Goal: Transaction & Acquisition: Purchase product/service

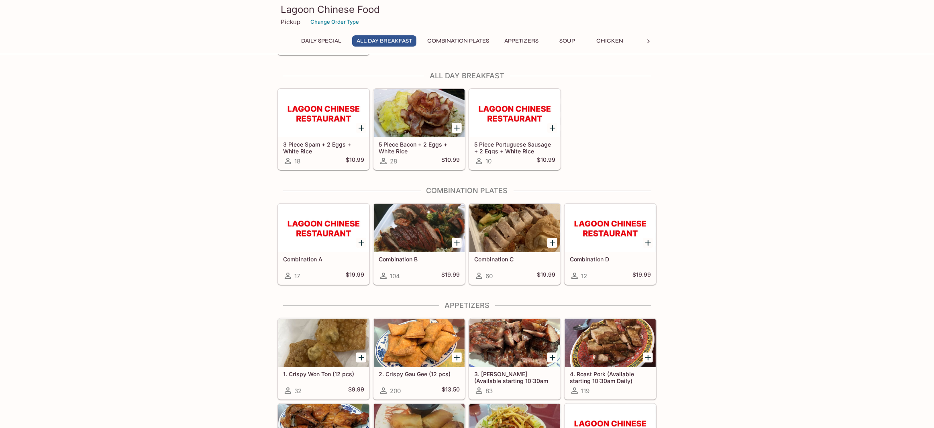
scroll to position [120, 0]
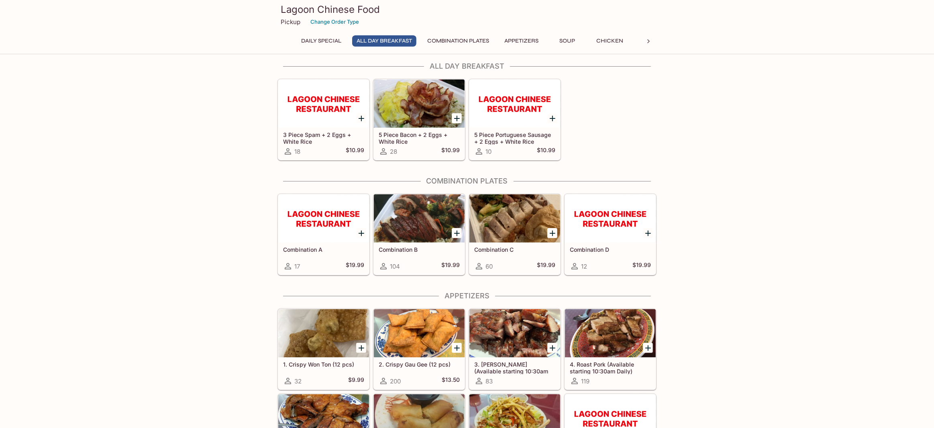
click at [430, 212] on div at bounding box center [419, 218] width 91 height 48
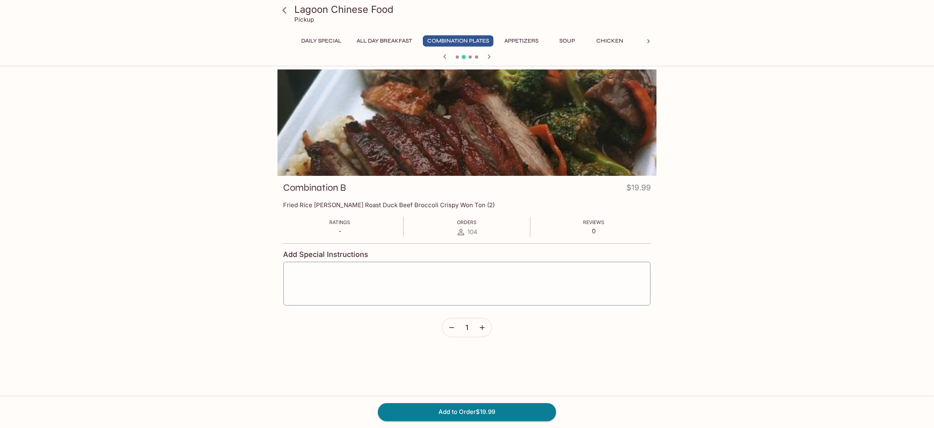
scroll to position [120, 0]
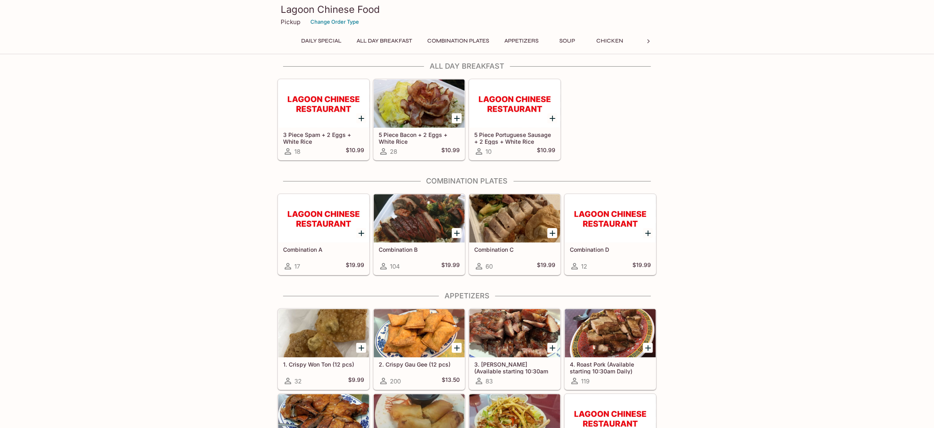
click at [514, 211] on div at bounding box center [514, 218] width 91 height 48
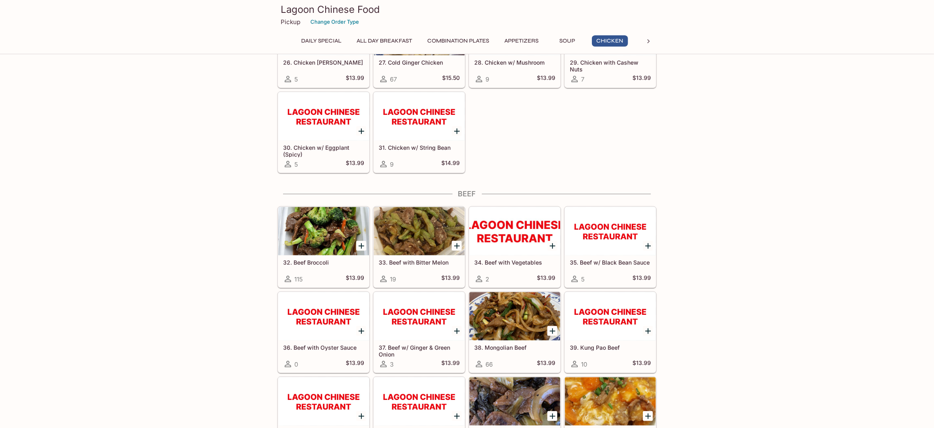
scroll to position [1165, 0]
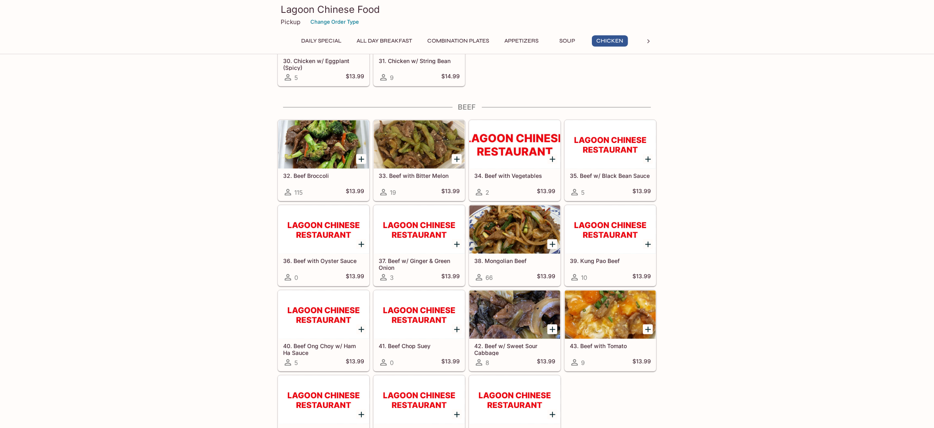
click at [297, 125] on div at bounding box center [323, 144] width 91 height 48
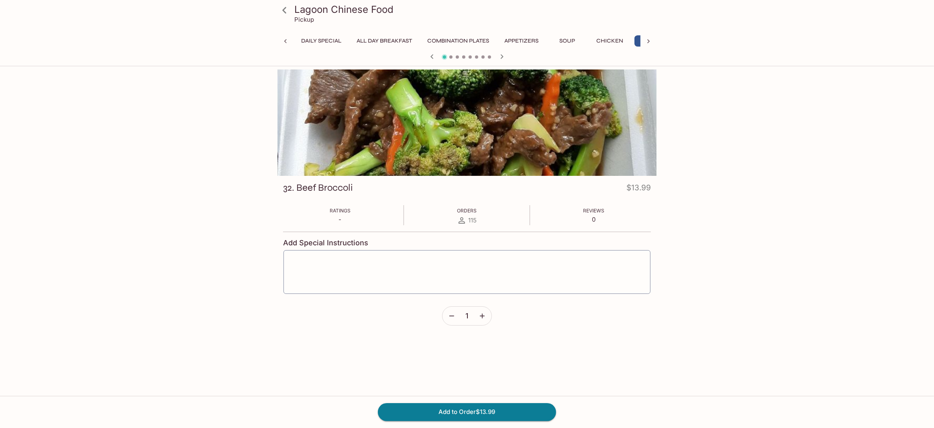
scroll to position [0, 33]
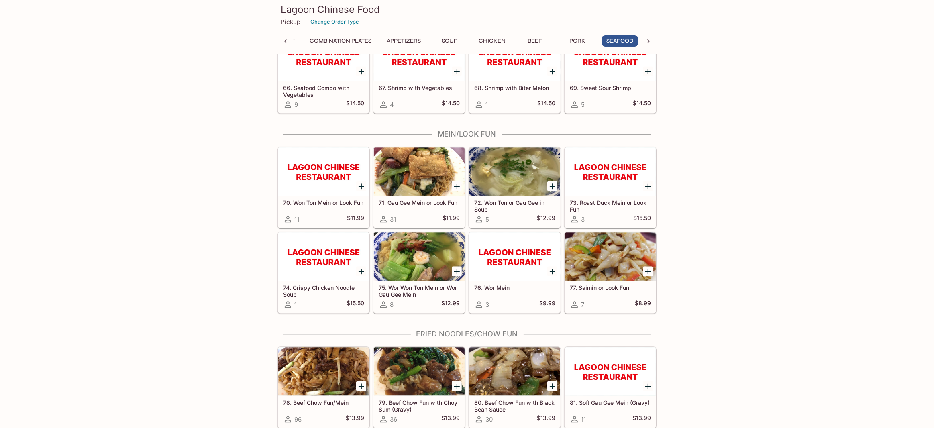
scroll to position [2082, 0]
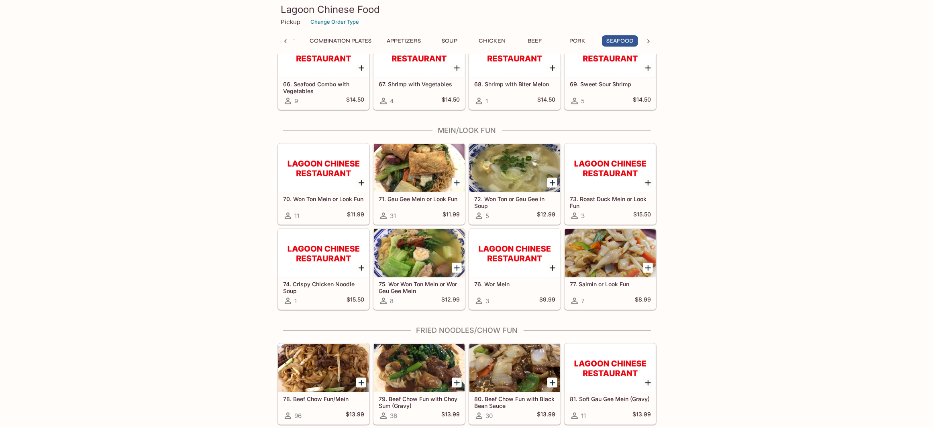
click at [402, 172] on div at bounding box center [419, 168] width 91 height 48
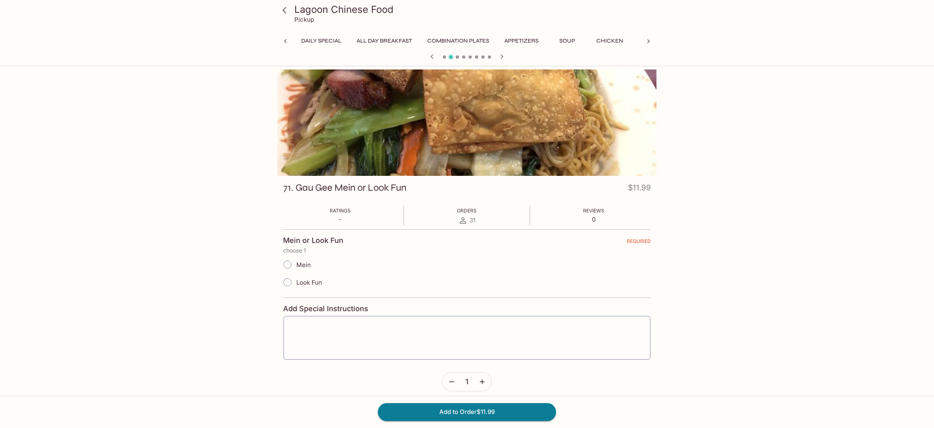
scroll to position [0, 180]
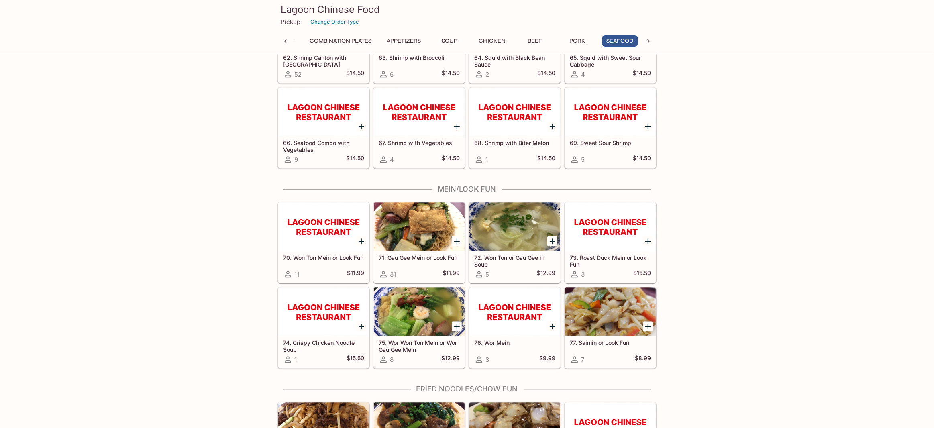
scroll to position [2082, 0]
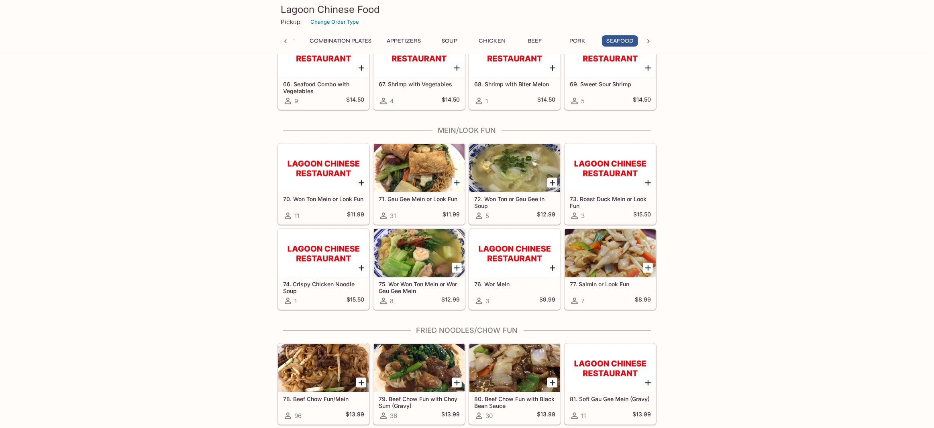
click at [421, 196] on h5 "71. Gau Gee Mein or Look Fun" at bounding box center [419, 199] width 81 height 7
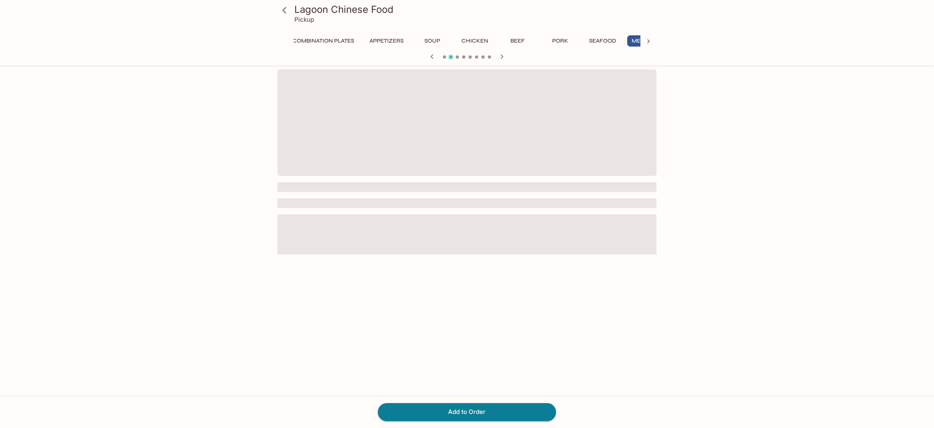
scroll to position [0, 180]
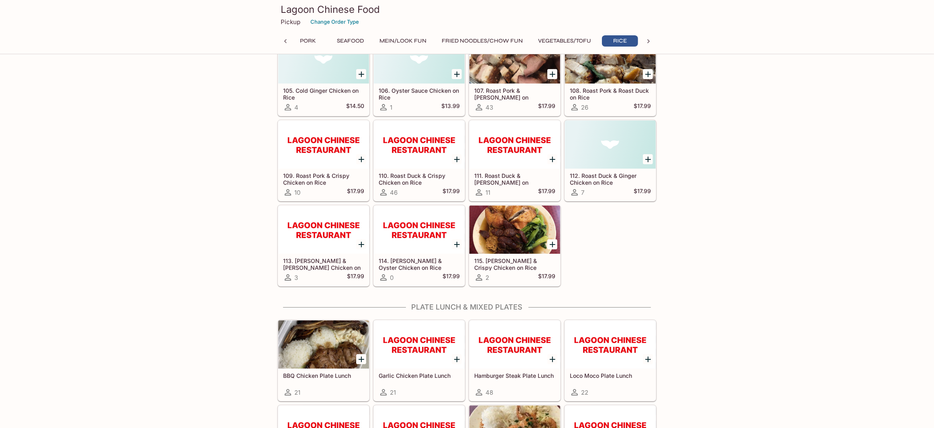
scroll to position [3247, 0]
